Goal: Transaction & Acquisition: Purchase product/service

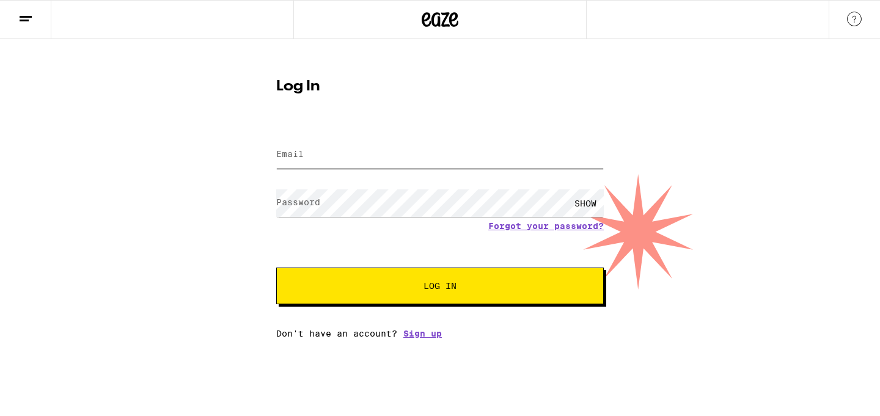
type input "[PERSON_NAME][EMAIL_ADDRESS][PERSON_NAME][DOMAIN_NAME]"
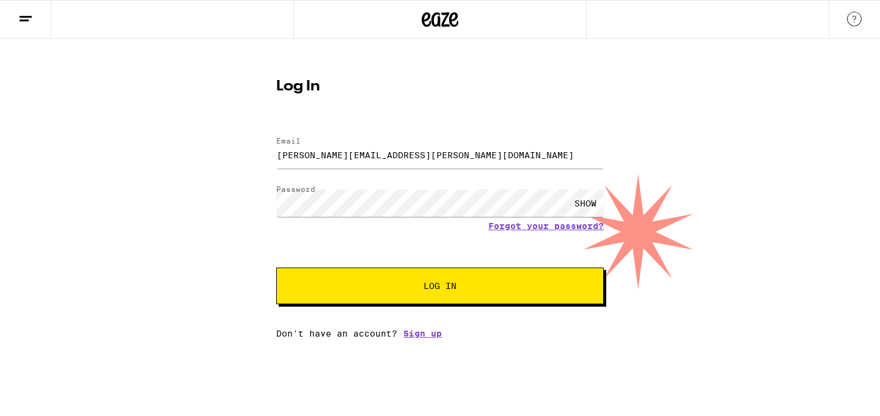
click at [518, 298] on button "Log In" at bounding box center [440, 286] width 328 height 37
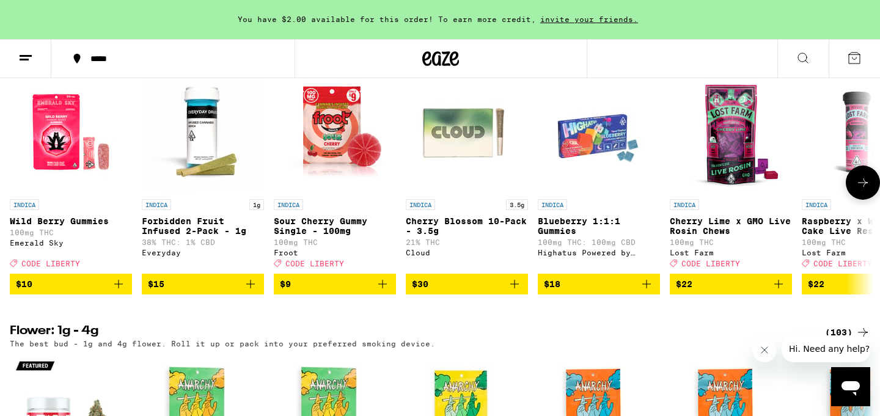
scroll to position [1290, 0]
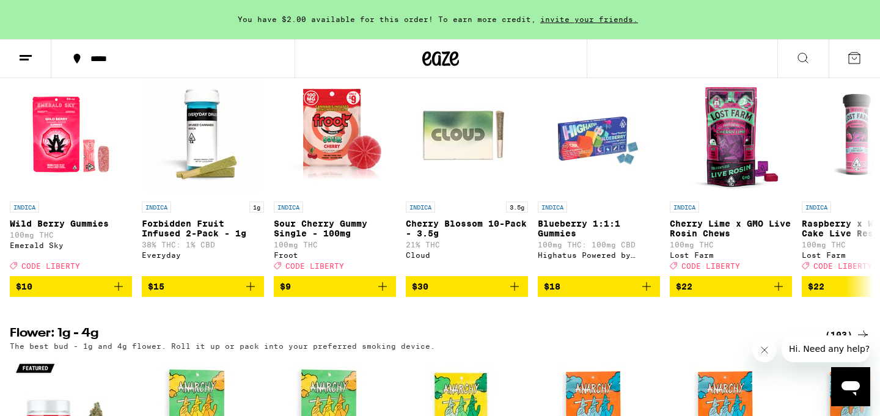
click at [101, 58] on div "*****" at bounding box center [180, 58] width 192 height 9
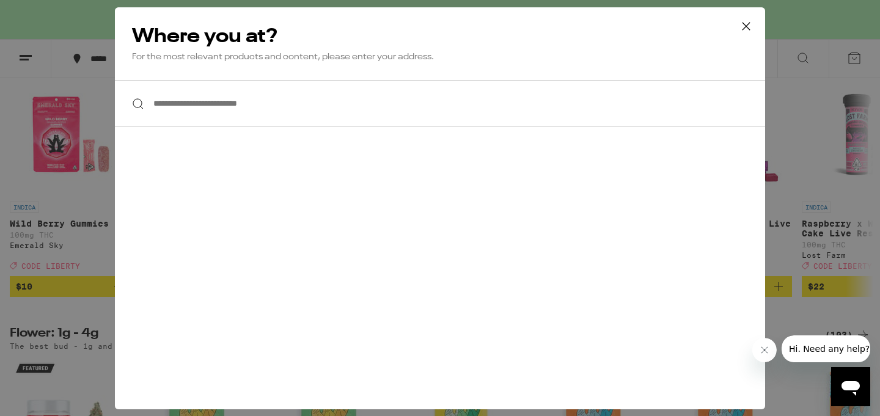
click at [206, 109] on input "**********" at bounding box center [440, 103] width 650 height 47
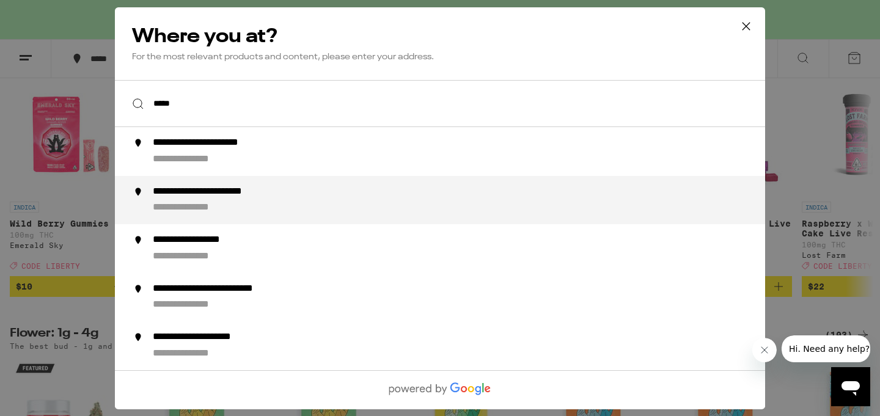
click at [193, 202] on div "**********" at bounding box center [465, 199] width 624 height 29
type input "**********"
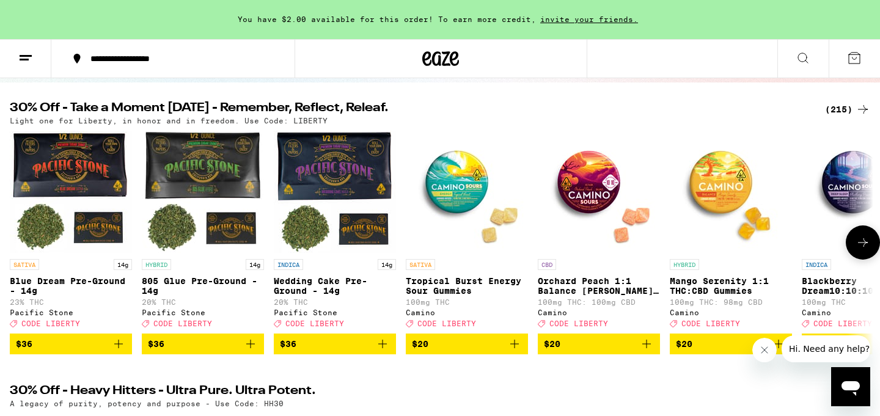
scroll to position [114, 0]
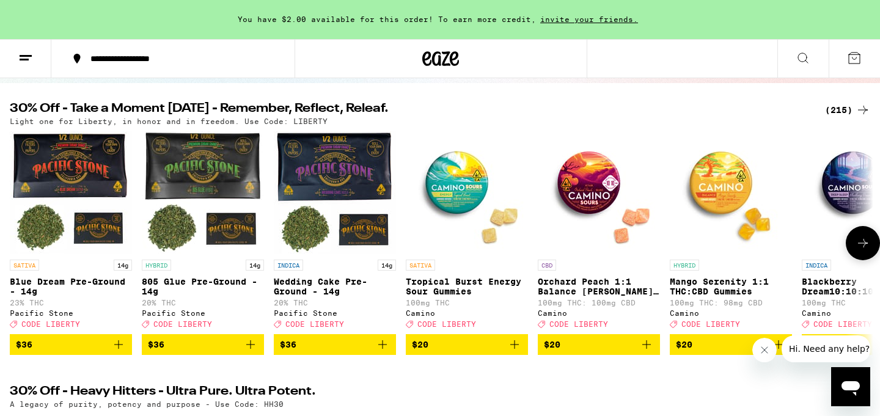
click at [864, 251] on icon at bounding box center [863, 243] width 15 height 15
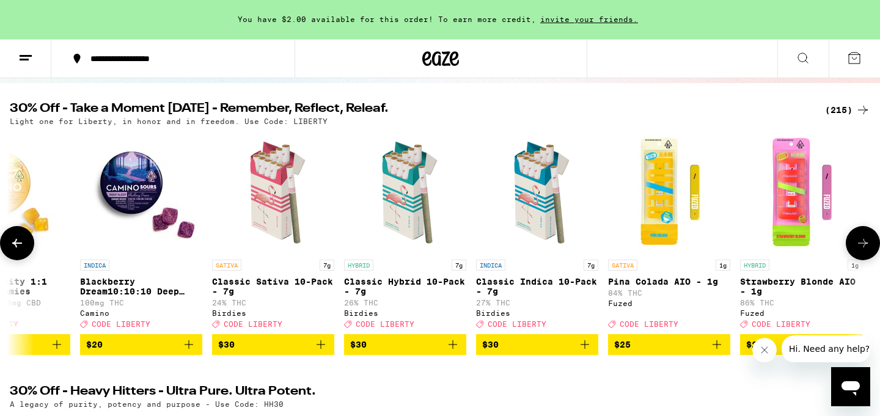
scroll to position [0, 727]
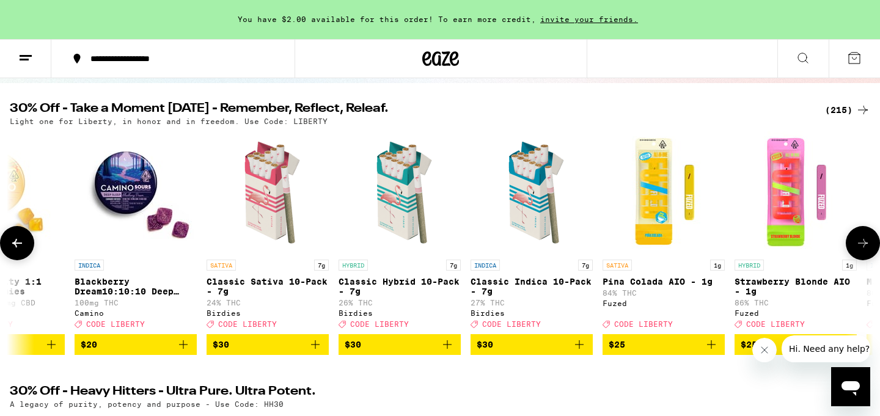
click at [866, 257] on button at bounding box center [863, 243] width 34 height 34
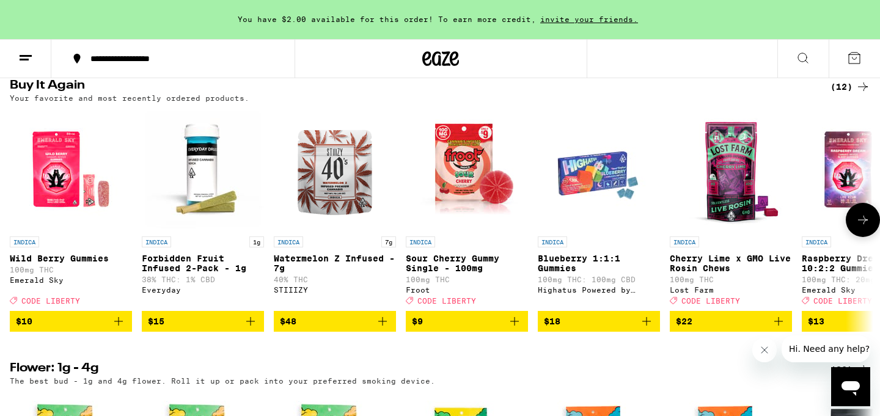
scroll to position [985, 0]
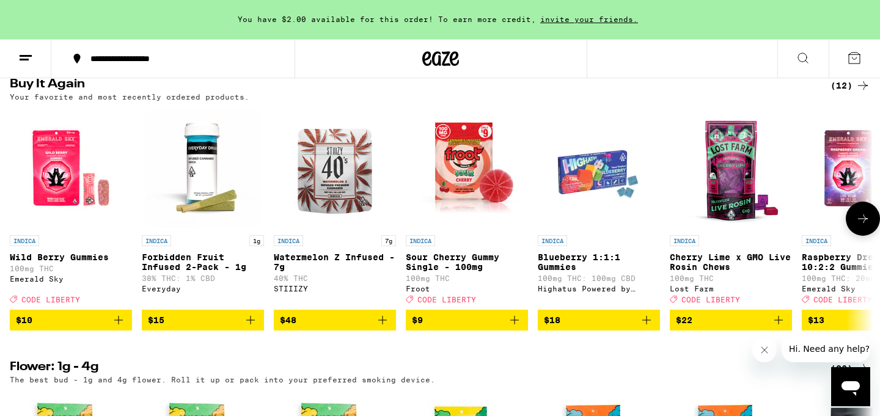
click at [117, 328] on icon "Add to bag" at bounding box center [118, 320] width 15 height 15
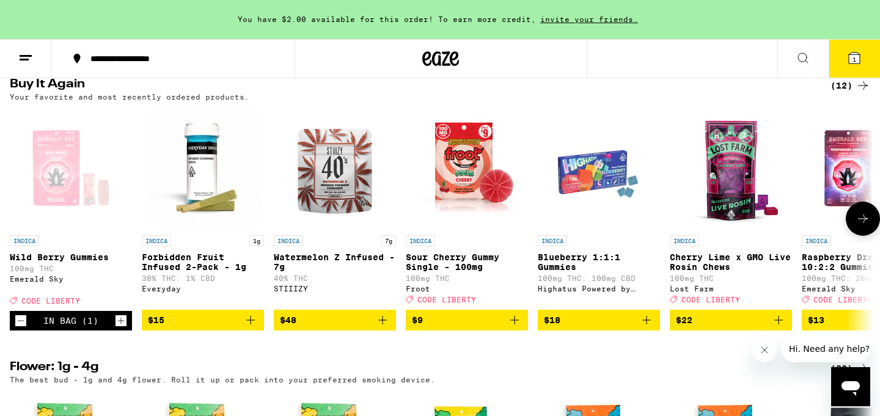
click at [119, 328] on icon "Increment" at bounding box center [121, 321] width 11 height 15
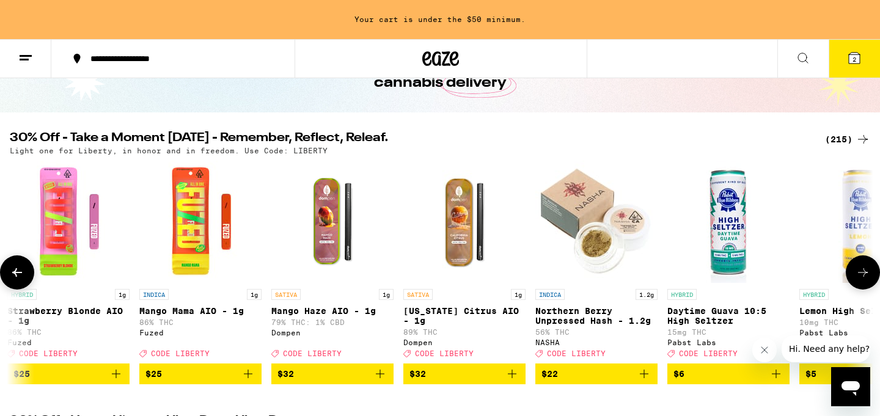
scroll to position [42, 0]
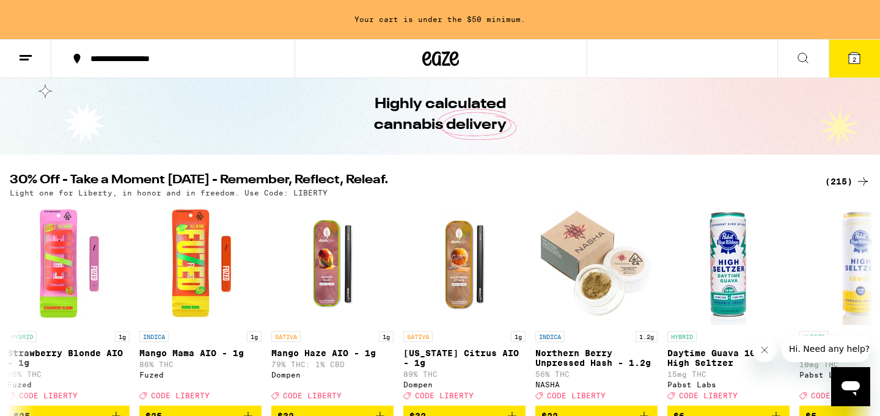
click at [842, 182] on div "(215)" at bounding box center [847, 181] width 45 height 15
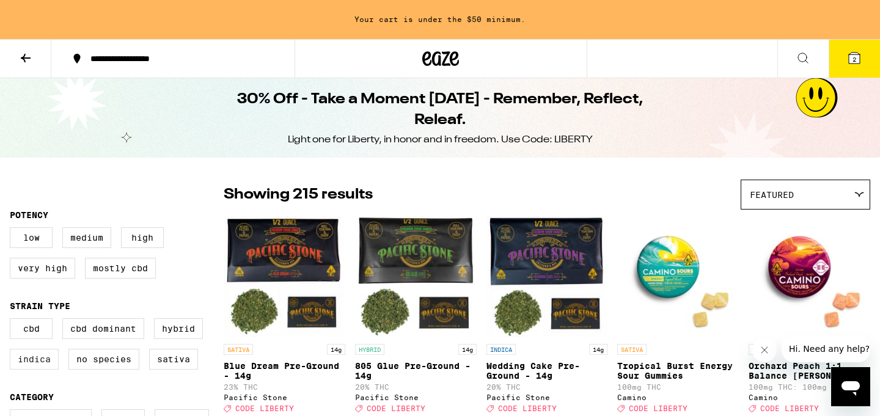
click at [42, 366] on label "Indica" at bounding box center [34, 359] width 49 height 21
click at [13, 321] on input "Indica" at bounding box center [12, 320] width 1 height 1
checkbox input "true"
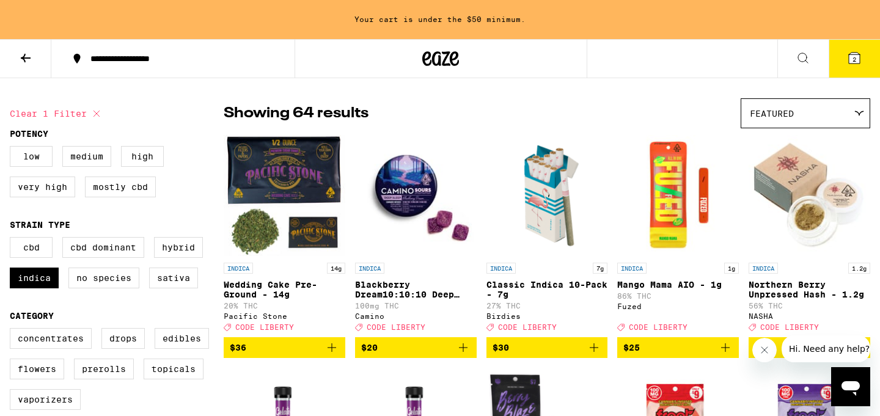
scroll to position [78, 0]
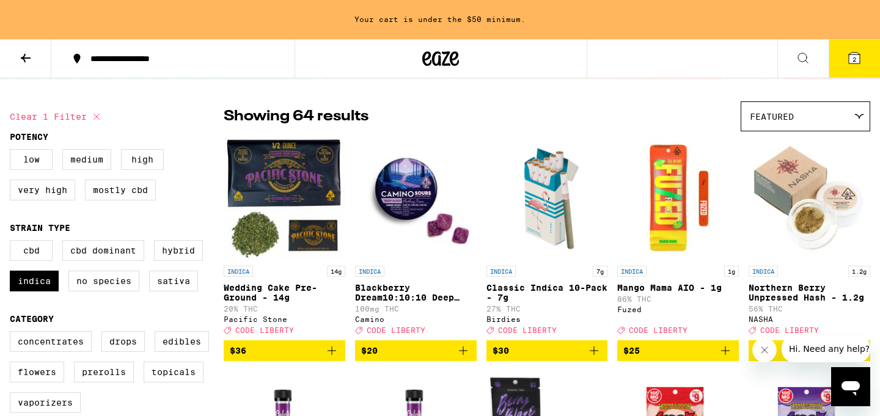
click at [557, 197] on img "Open page for Classic Indica 10-Pack - 7g from Birdies" at bounding box center [548, 199] width 122 height 122
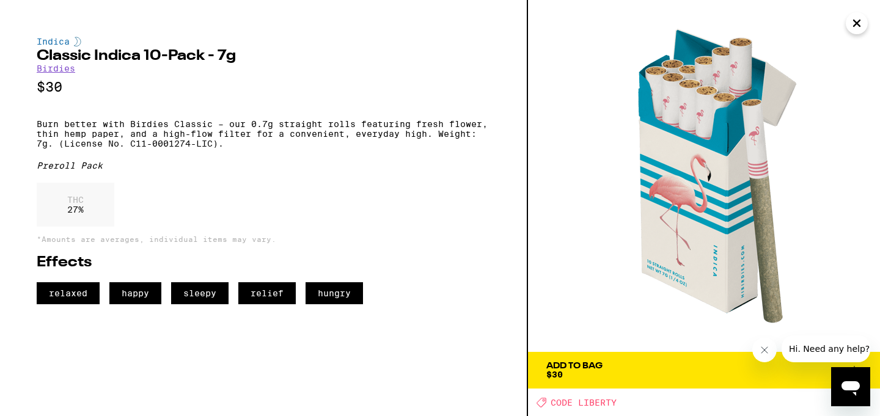
click at [600, 367] on div "Add To Bag" at bounding box center [574, 366] width 56 height 9
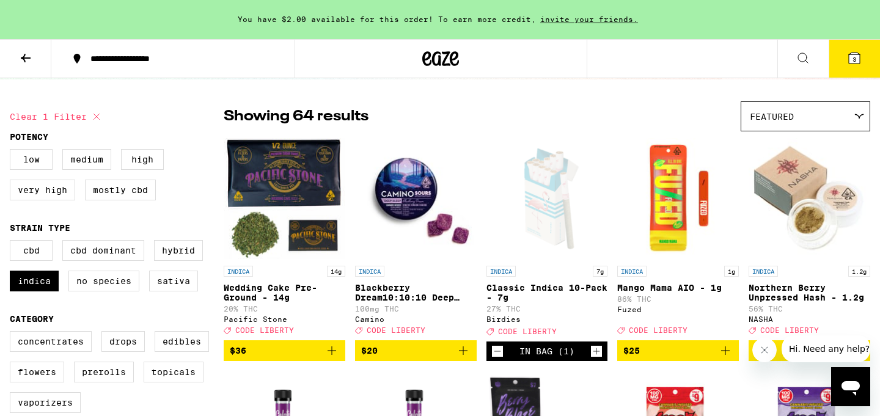
click at [849, 72] on button "3" at bounding box center [854, 59] width 51 height 38
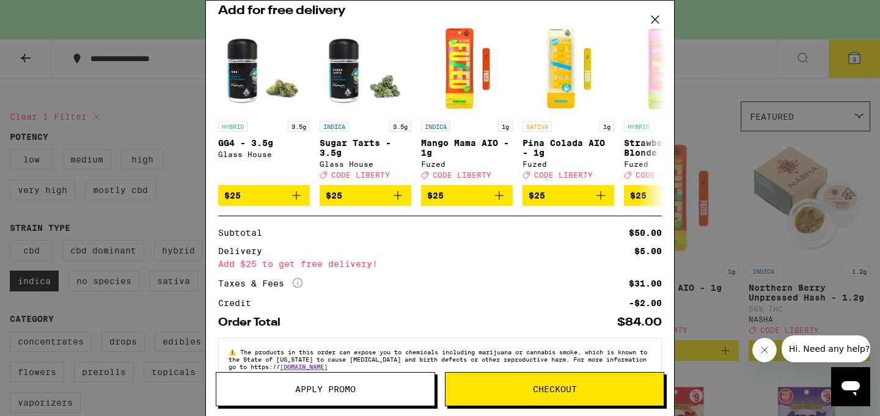
scroll to position [208, 0]
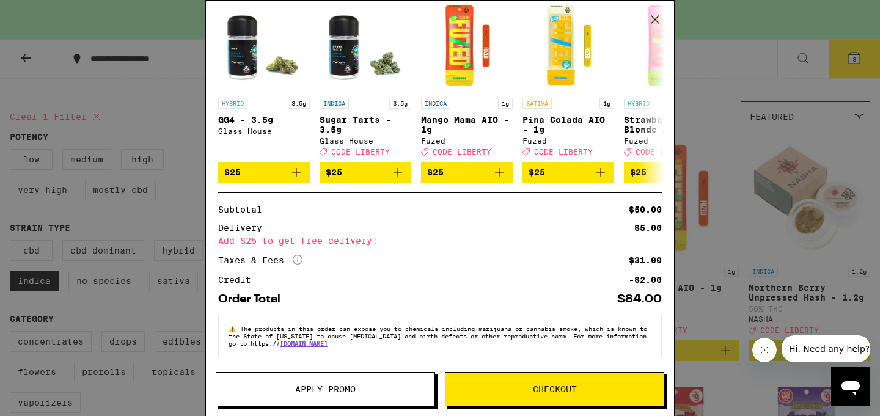
click at [298, 256] on icon at bounding box center [298, 260] width 10 height 10
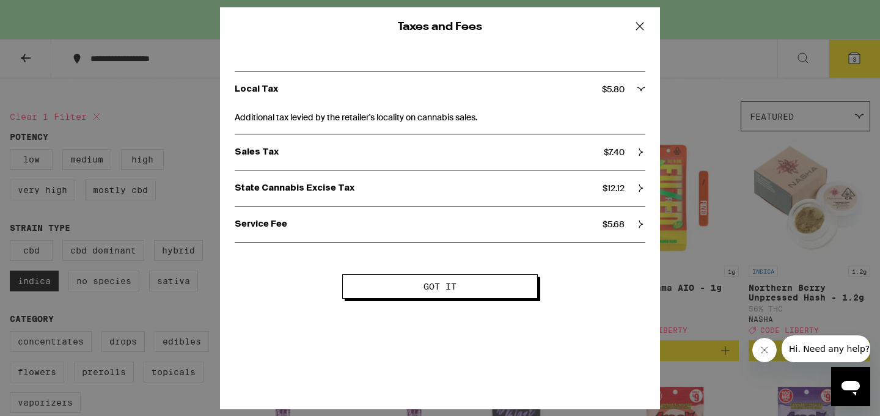
click at [470, 299] on button "Got it" at bounding box center [440, 286] width 196 height 24
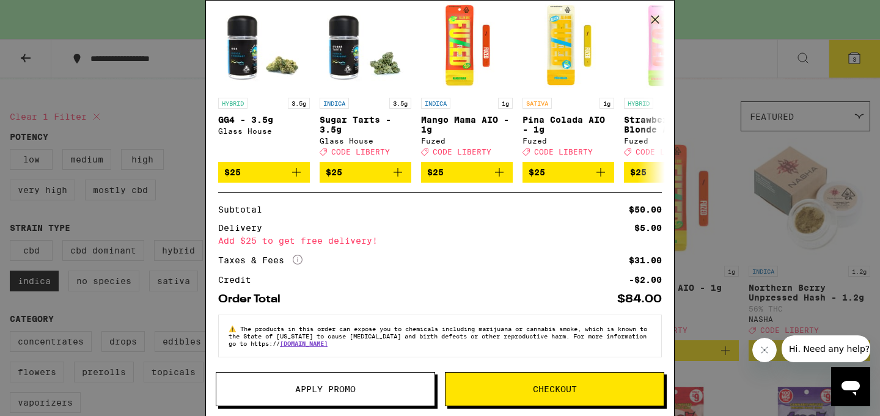
click at [377, 382] on button "Apply Promo" at bounding box center [325, 389] width 219 height 34
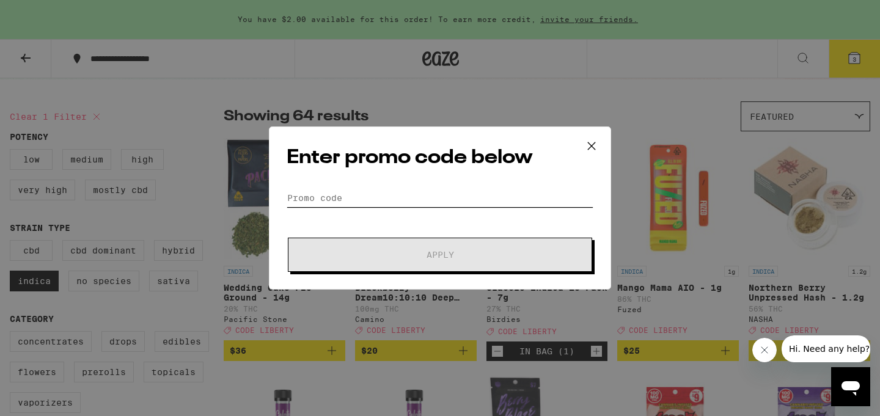
click at [432, 200] on input "Promo Code" at bounding box center [440, 198] width 307 height 18
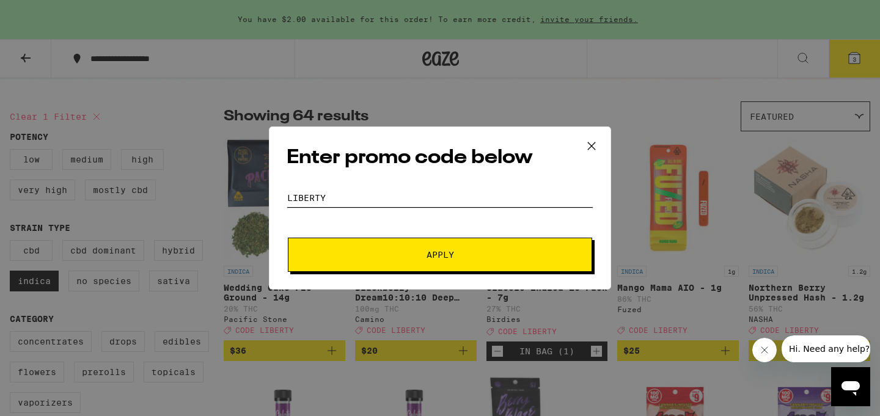
type input "LIBERTY"
click at [451, 255] on span "Apply" at bounding box center [441, 255] width 28 height 9
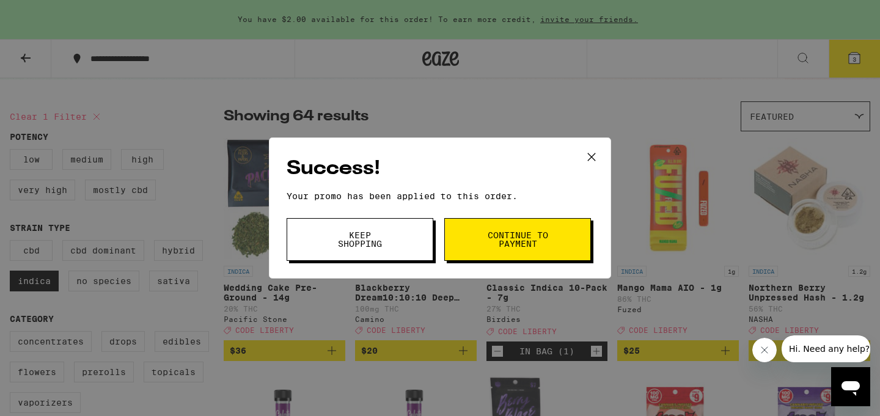
click at [479, 246] on button "Continue to payment" at bounding box center [517, 239] width 147 height 43
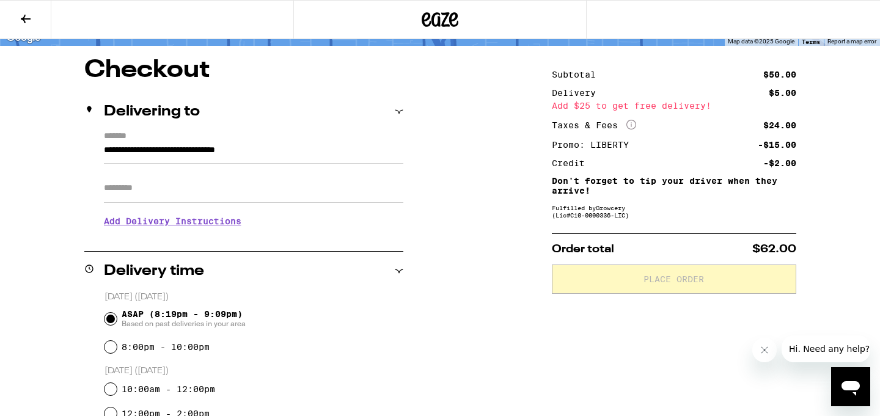
scroll to position [92, 0]
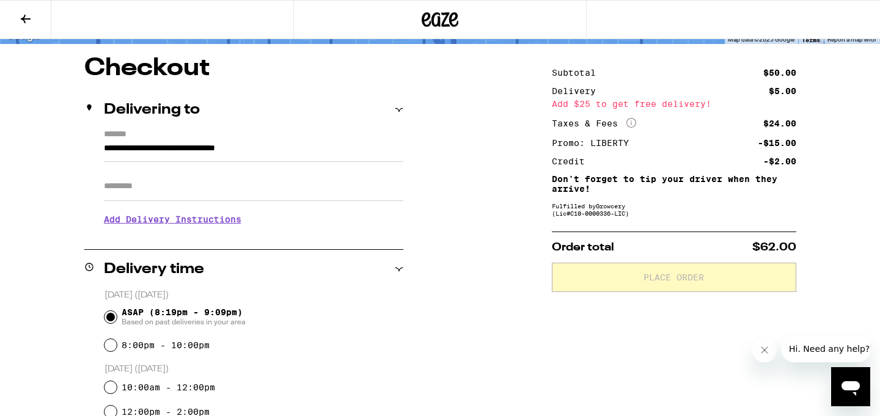
click at [323, 199] on input "Apt/Suite" at bounding box center [254, 186] width 300 height 29
type input "***"
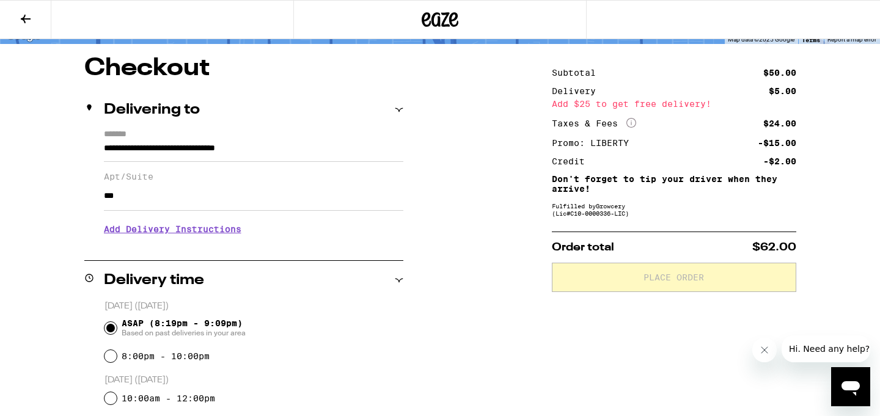
click at [220, 235] on h3 "Add Delivery Instructions" at bounding box center [254, 229] width 300 height 28
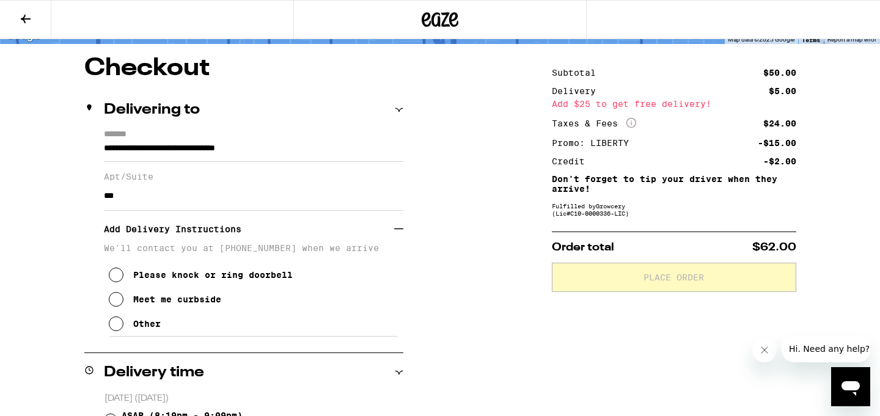
click at [146, 328] on div "Other" at bounding box center [147, 324] width 28 height 10
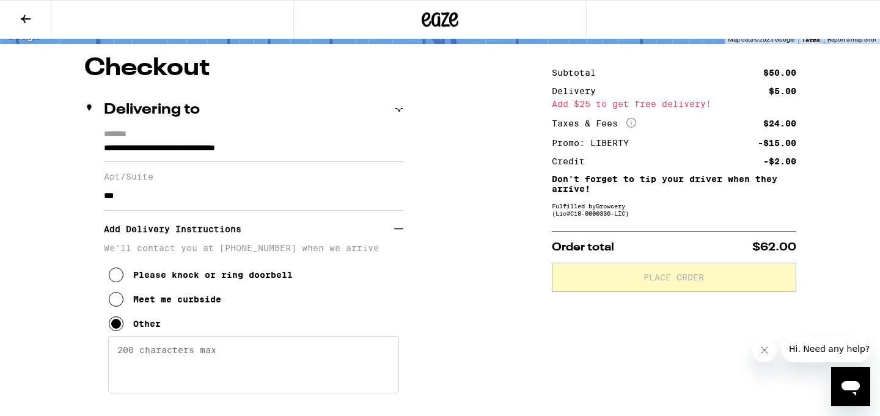
click at [161, 368] on textarea "Enter any other delivery instructions you want driver to know" at bounding box center [253, 364] width 291 height 57
drag, startPoint x: 144, startPoint y: 359, endPoint x: 157, endPoint y: 361, distance: 13.0
click at [157, 361] on textarea "Call on the front door Butterfly Intercom" at bounding box center [253, 364] width 291 height 57
click at [372, 361] on textarea "Call from the front door Butterfly Intercom" at bounding box center [253, 364] width 291 height 57
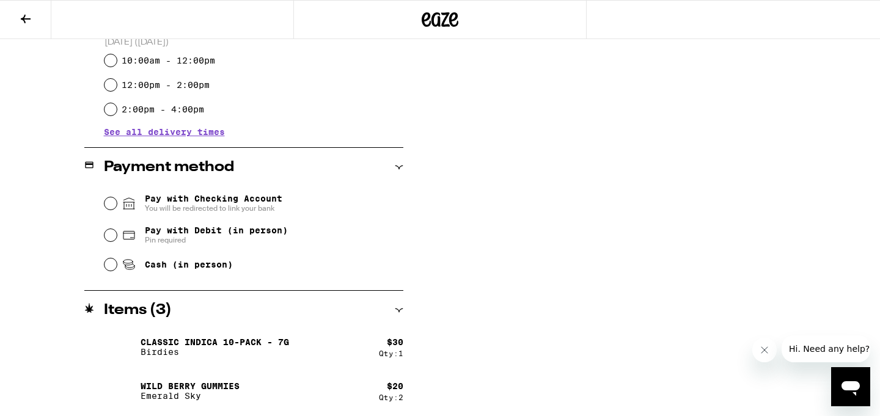
scroll to position [595, 0]
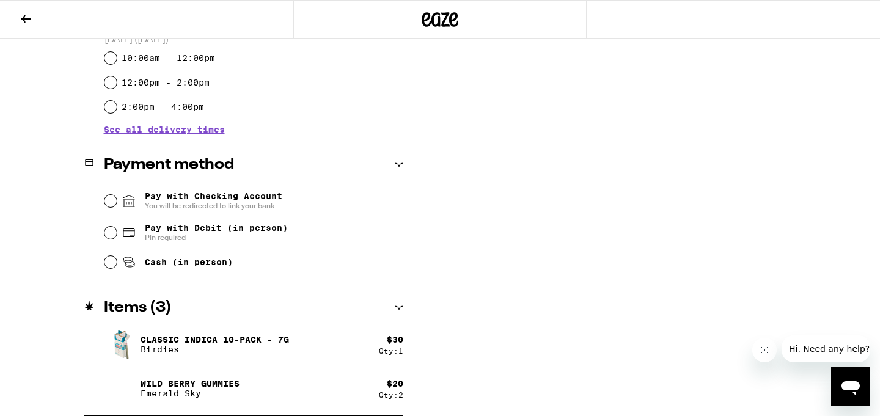
type textarea "Call from the front door Butterfly Intercom System and this will allow you acce…"
click at [241, 231] on span "Pay with Debit (in person)" at bounding box center [216, 228] width 143 height 10
click at [117, 231] on input "Pay with Debit (in person) Pin required" at bounding box center [111, 233] width 12 height 12
radio input "true"
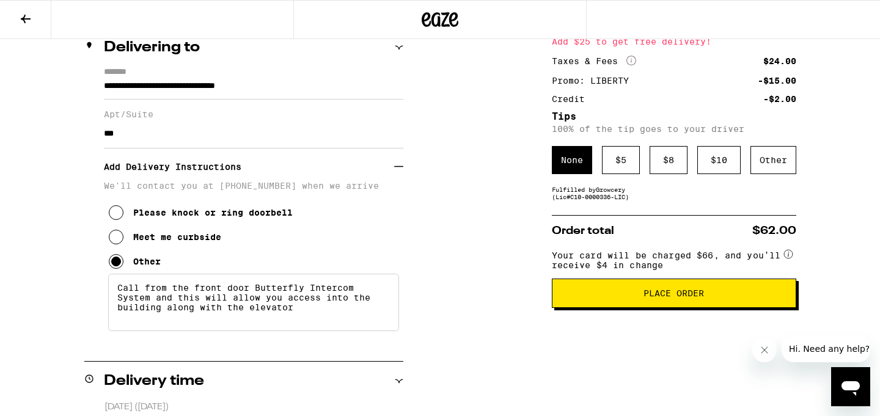
scroll to position [145, 0]
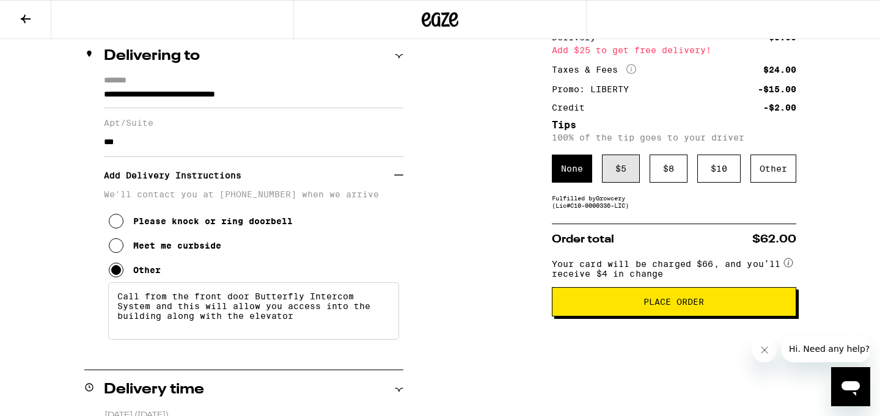
click at [612, 161] on div "$ 5" at bounding box center [621, 169] width 38 height 28
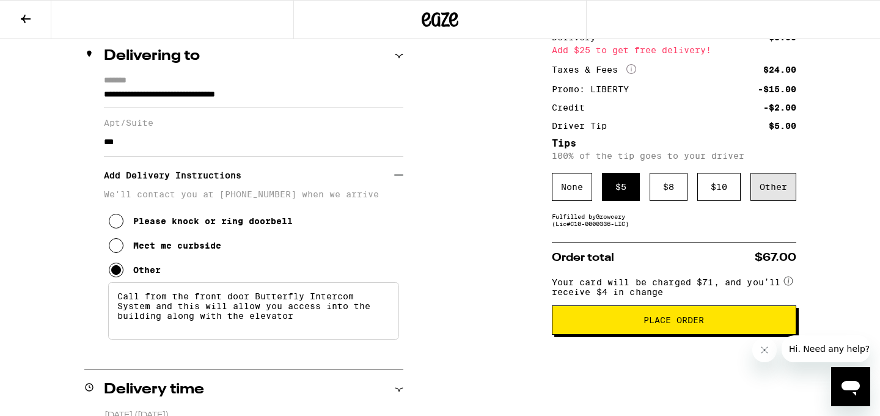
drag, startPoint x: 643, startPoint y: 325, endPoint x: 773, endPoint y: 187, distance: 189.4
click at [773, 187] on div "Other" at bounding box center [774, 187] width 46 height 28
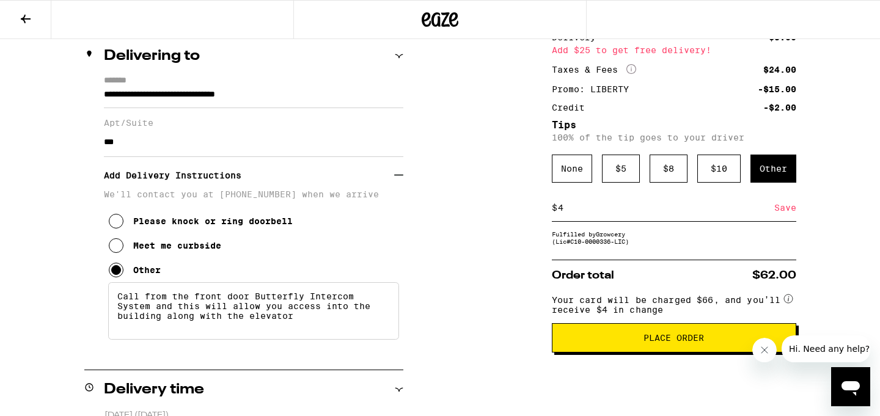
type input "4"
click at [778, 213] on div "Save" at bounding box center [785, 207] width 22 height 27
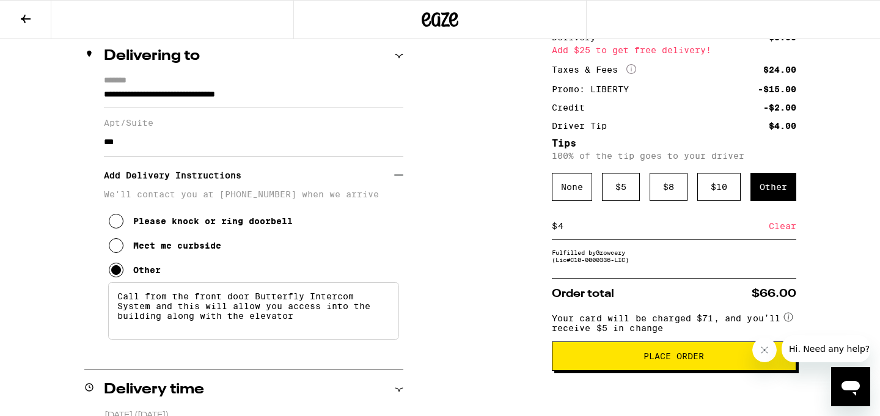
click at [602, 232] on input "4" at bounding box center [663, 226] width 212 height 11
type input "3"
click at [785, 230] on div "Save" at bounding box center [785, 226] width 22 height 27
click at [675, 361] on span "Place Order" at bounding box center [674, 356] width 61 height 9
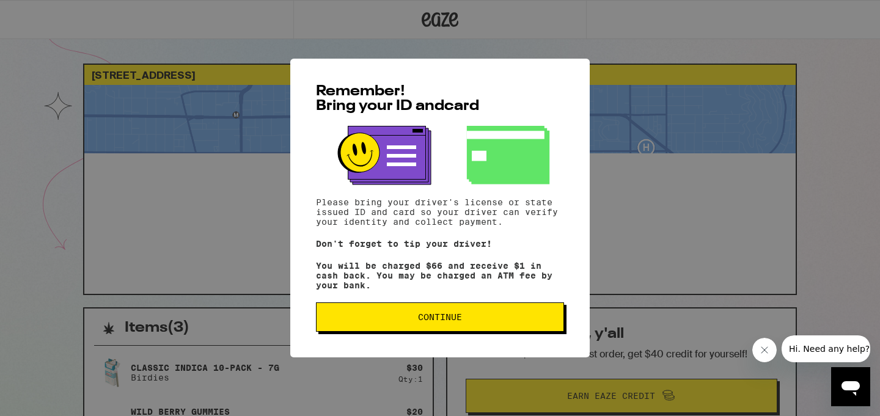
click at [487, 320] on span "Continue" at bounding box center [439, 317] width 227 height 9
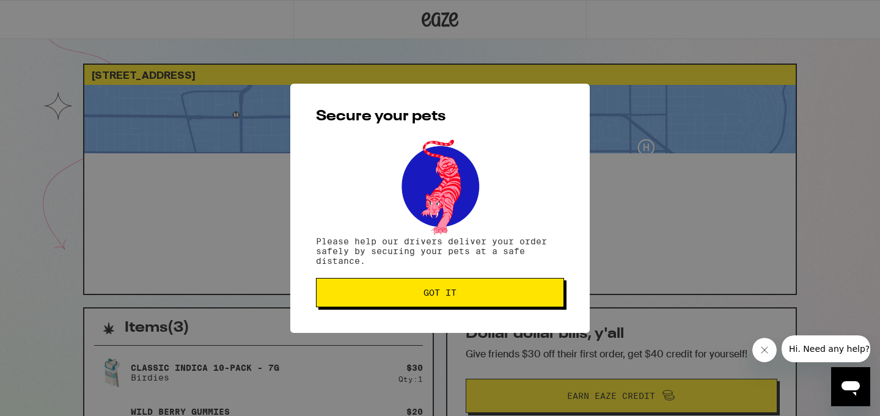
click at [469, 303] on button "Got it" at bounding box center [440, 292] width 248 height 29
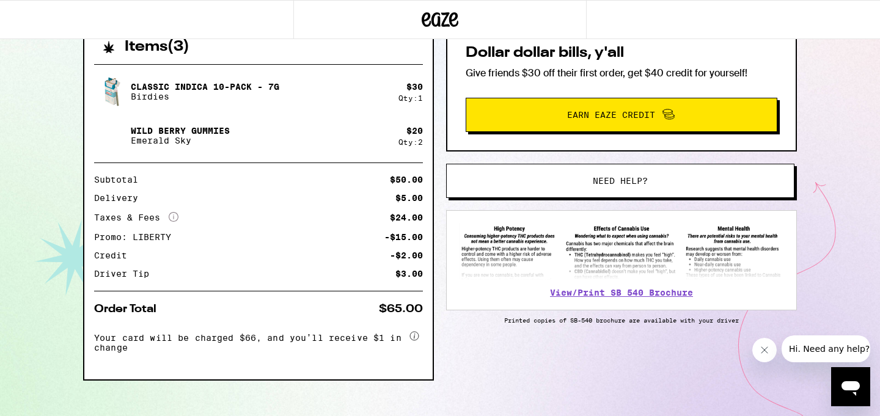
scroll to position [282, 0]
